Goal: Information Seeking & Learning: Learn about a topic

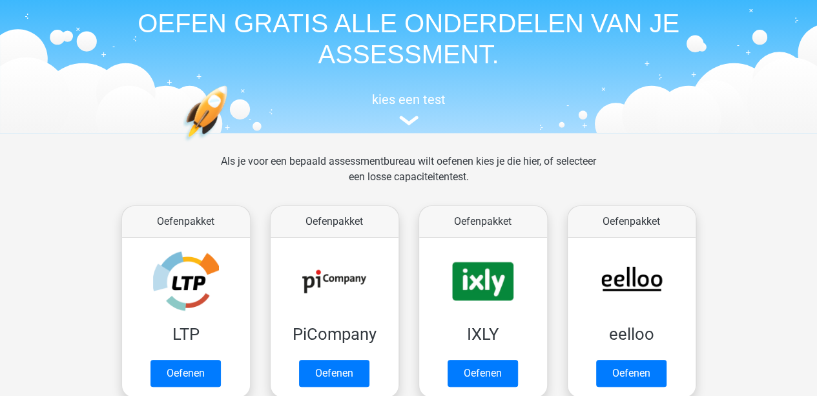
scroll to position [48, 0]
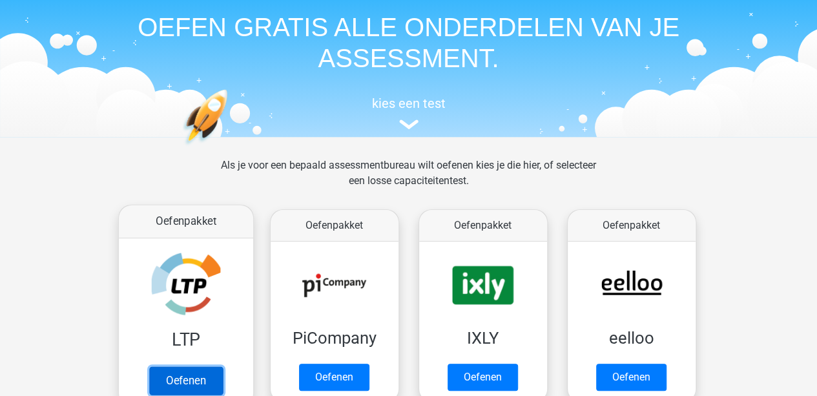
click at [214, 382] on link "Oefenen" at bounding box center [185, 380] width 74 height 28
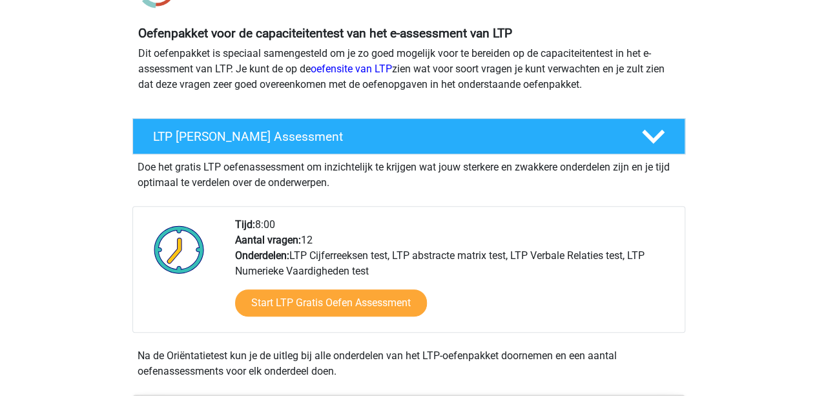
scroll to position [136, 0]
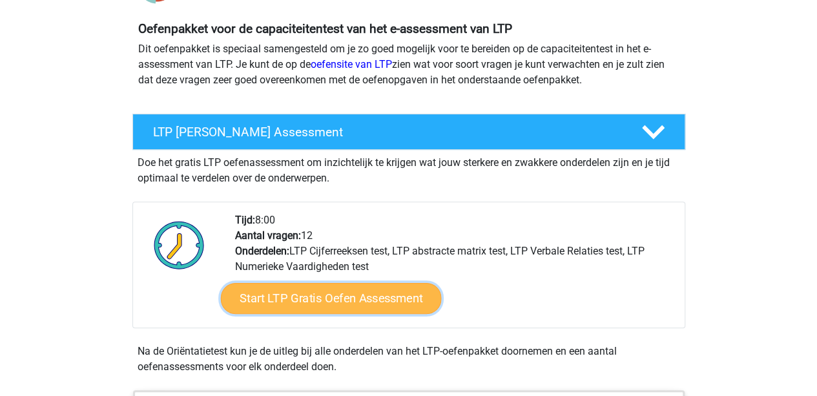
click at [403, 289] on link "Start LTP Gratis Oefen Assessment" at bounding box center [330, 298] width 221 height 31
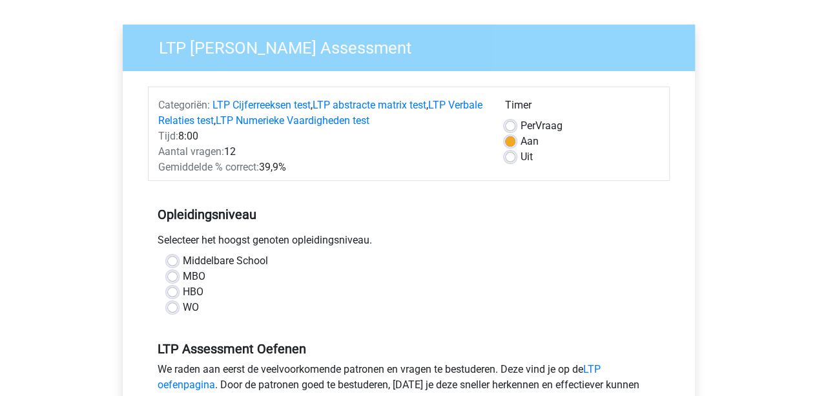
scroll to position [121, 0]
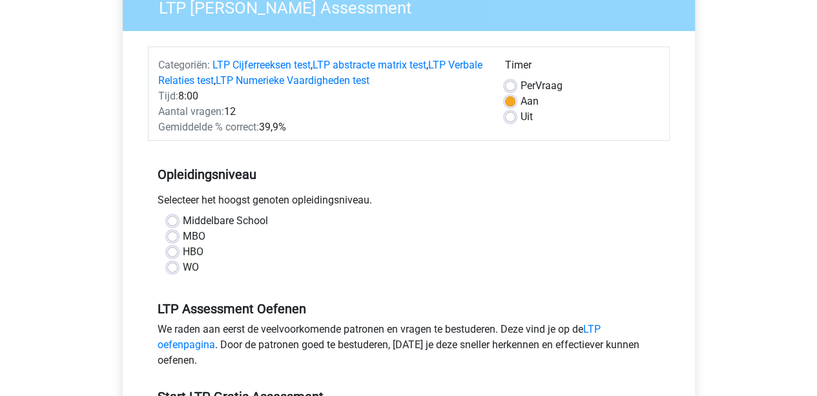
click at [222, 214] on label "Middelbare School" at bounding box center [225, 220] width 85 height 15
click at [178, 214] on input "Middelbare School" at bounding box center [172, 219] width 10 height 13
radio input "true"
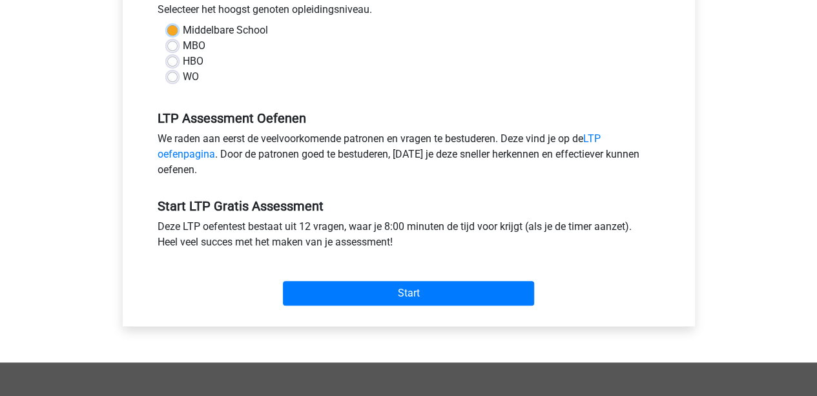
scroll to position [337, 0]
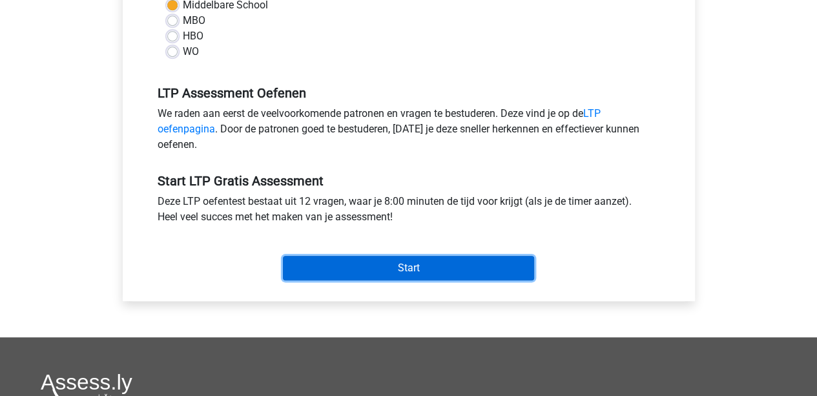
click at [385, 272] on input "Start" at bounding box center [408, 268] width 251 height 25
click at [387, 271] on input "Start" at bounding box center [408, 268] width 251 height 25
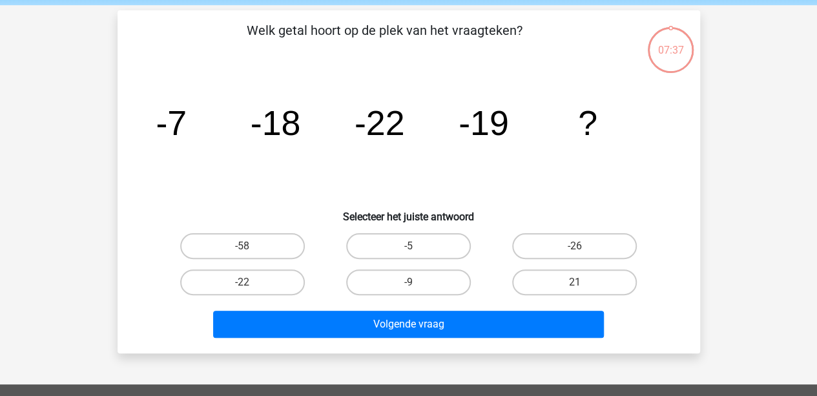
scroll to position [48, 0]
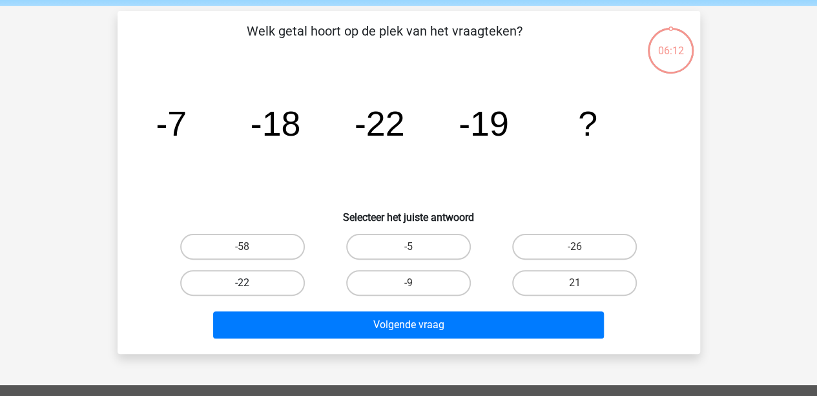
click at [264, 285] on label "-22" at bounding box center [242, 283] width 125 height 26
click at [250, 285] on input "-22" at bounding box center [246, 287] width 8 height 8
radio input "true"
click at [527, 253] on label "-26" at bounding box center [574, 247] width 125 height 26
click at [575, 253] on input "-26" at bounding box center [579, 251] width 8 height 8
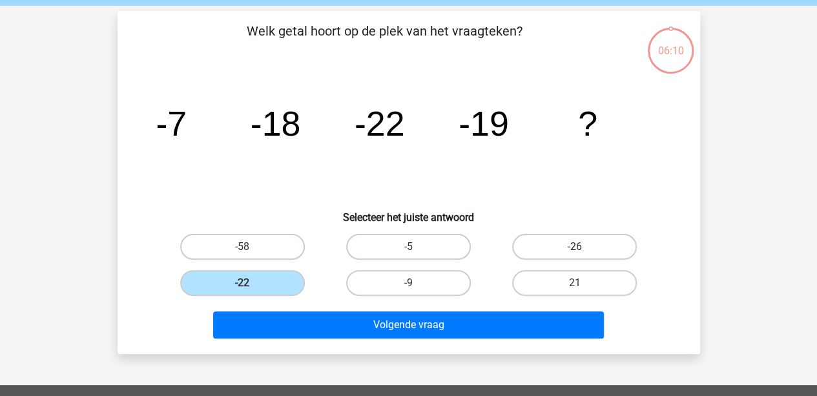
radio input "true"
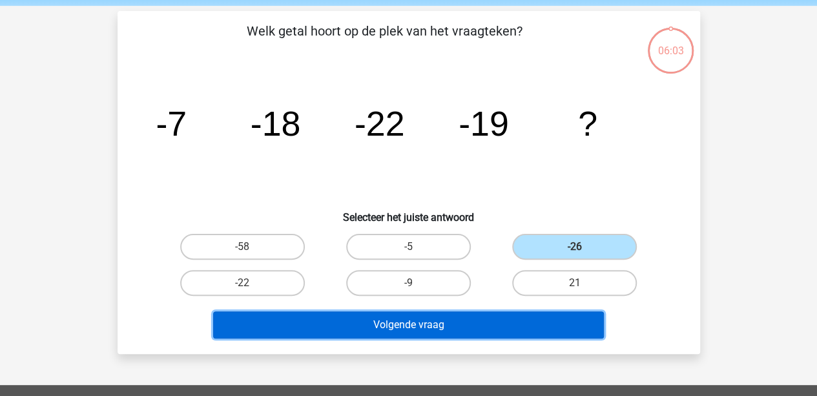
click at [304, 326] on button "Volgende vraag" at bounding box center [408, 324] width 391 height 27
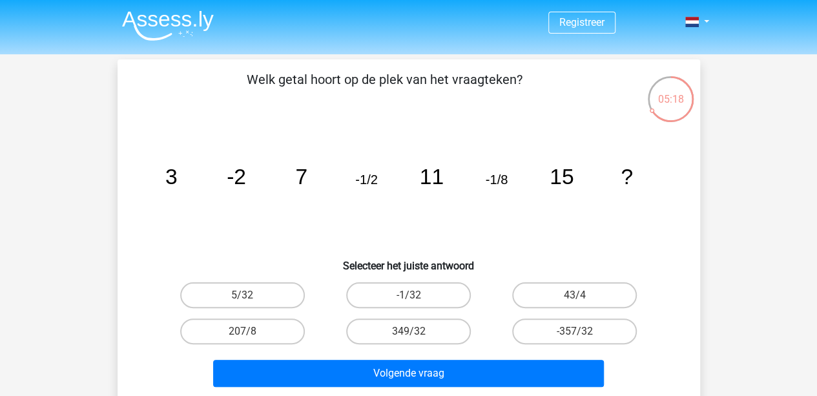
scroll to position [50, 0]
click at [444, 300] on label "-1/32" at bounding box center [408, 295] width 125 height 26
click at [416, 300] on input "-1/32" at bounding box center [412, 299] width 8 height 8
radio input "true"
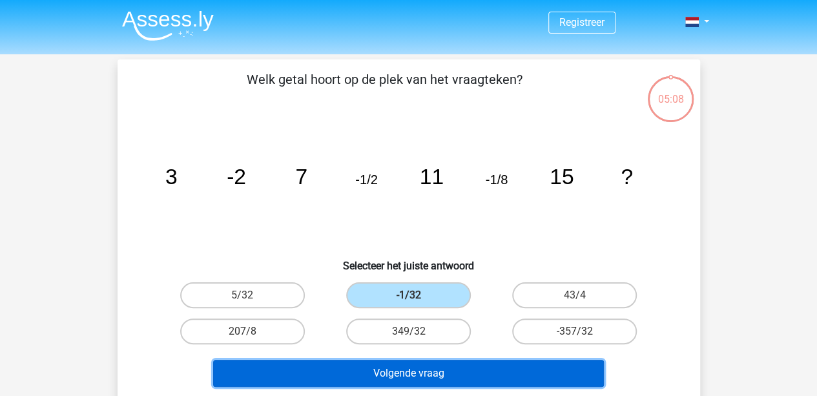
click at [444, 363] on button "Volgende vraag" at bounding box center [408, 373] width 391 height 27
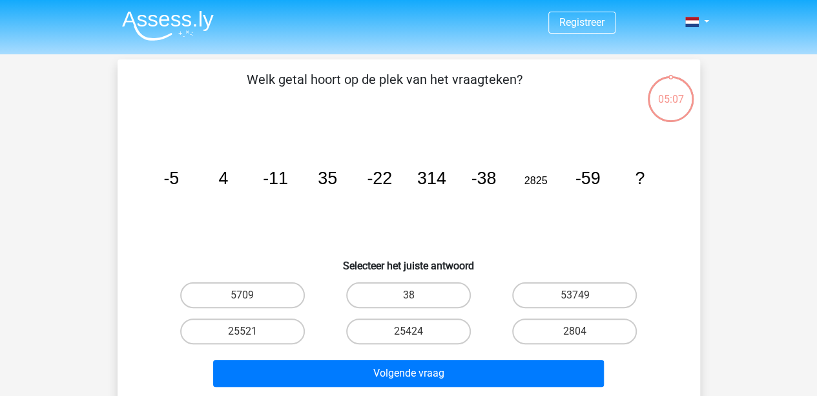
scroll to position [59, 0]
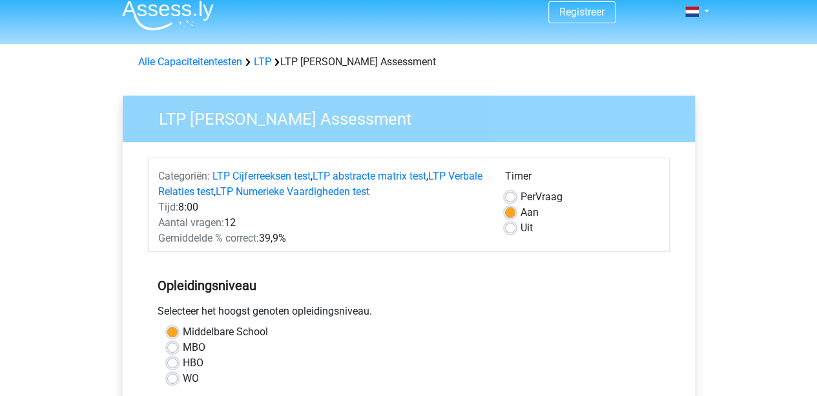
scroll to position [9, 0]
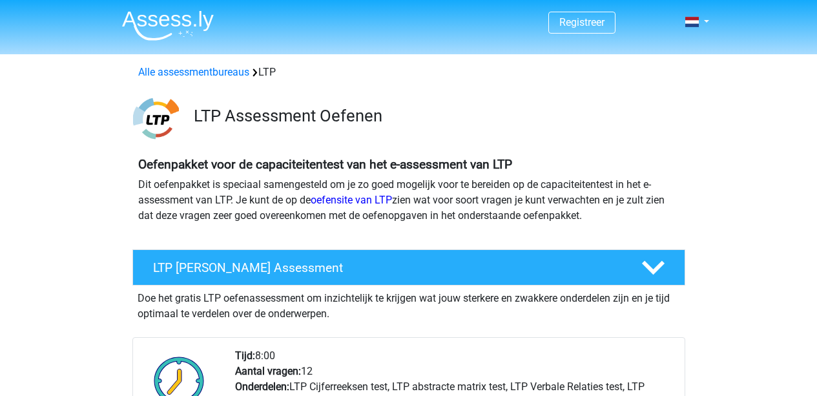
scroll to position [136, 0]
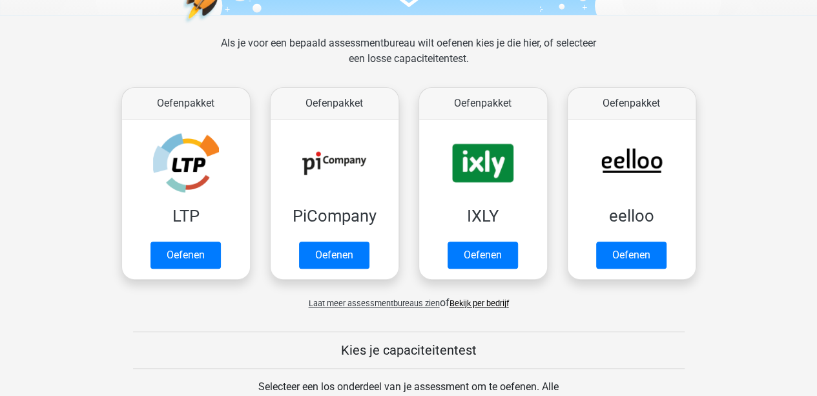
scroll to position [170, 0]
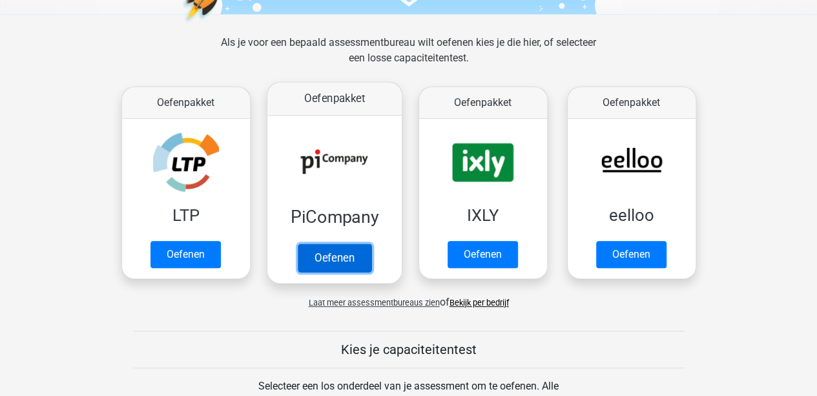
click at [368, 264] on link "Oefenen" at bounding box center [334, 257] width 74 height 28
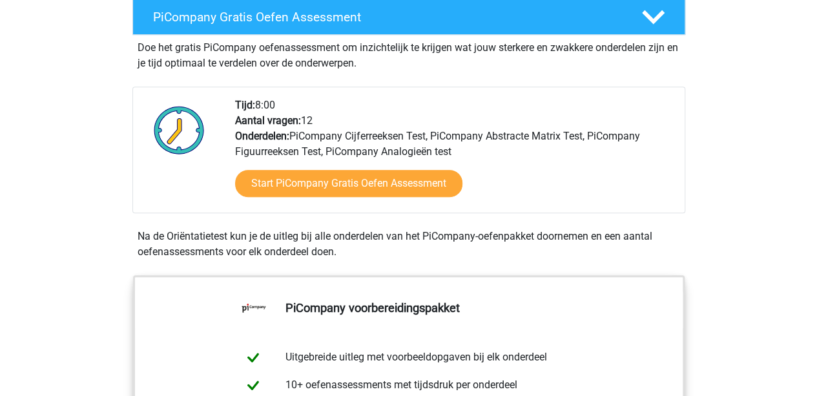
scroll to position [267, 0]
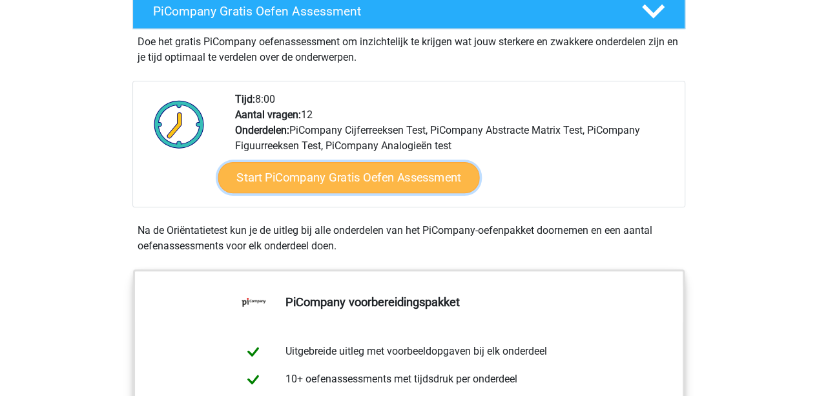
click at [369, 183] on link "Start PiCompany Gratis Oefen Assessment" at bounding box center [348, 177] width 261 height 31
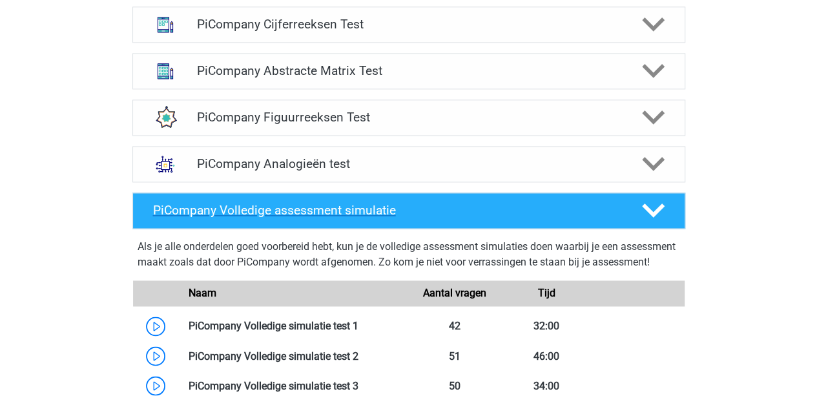
scroll to position [868, 0]
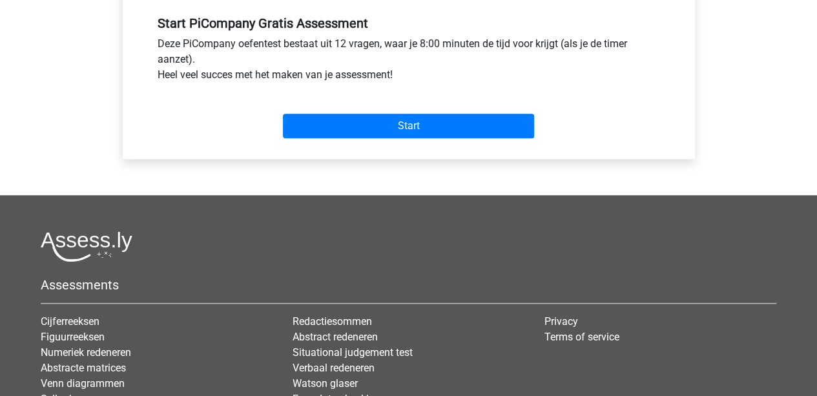
scroll to position [518, 0]
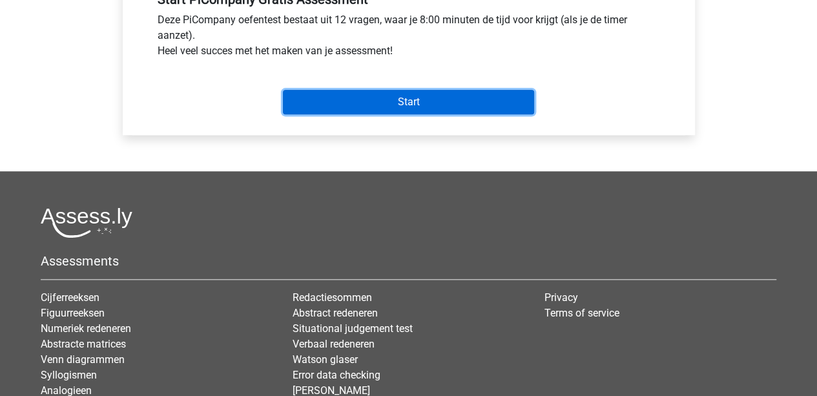
click at [359, 114] on input "Start" at bounding box center [408, 102] width 251 height 25
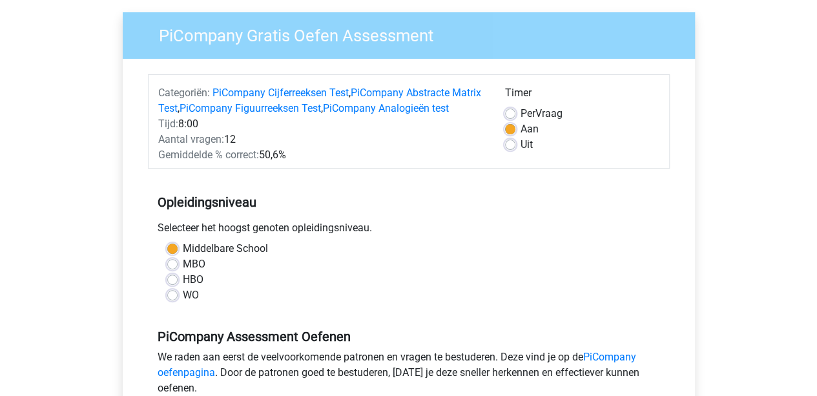
scroll to position [93, 0]
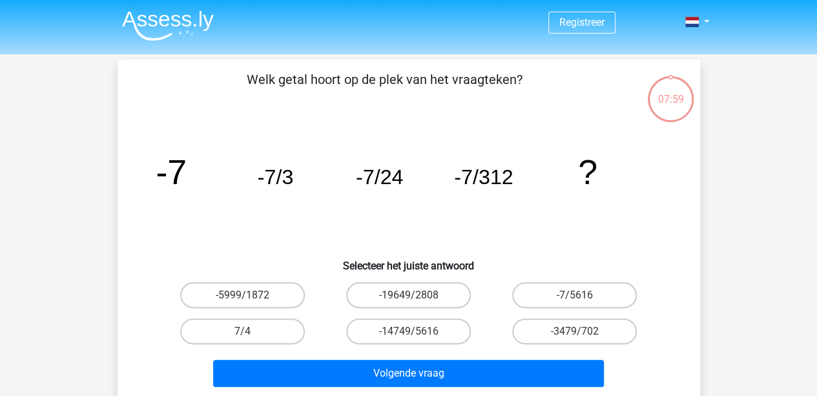
click at [359, 120] on icon "image/svg+xml -7 -7/3 -7/24 -7/312 ?" at bounding box center [408, 184] width 520 height 130
